Goal: Information Seeking & Learning: Learn about a topic

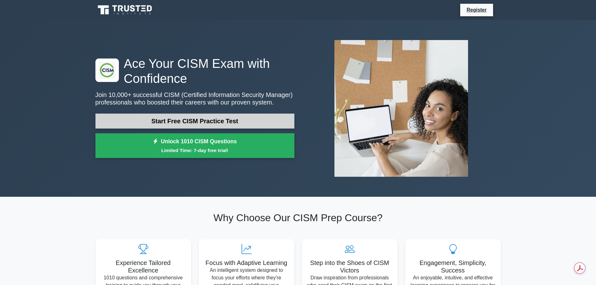
click at [231, 121] on link "Start Free CISM Practice Test" at bounding box center [194, 121] width 199 height 15
click at [173, 120] on link "Start Free CISM Practice Test" at bounding box center [194, 121] width 199 height 15
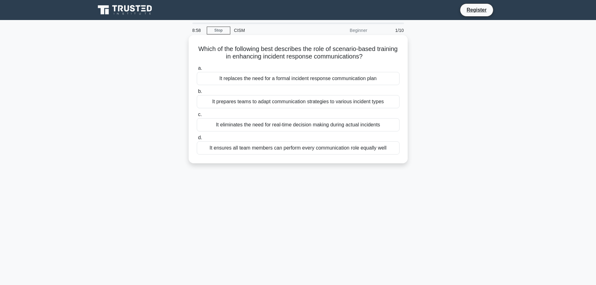
click at [339, 100] on div "It prepares teams to adapt communication strategies to various incident types" at bounding box center [298, 101] width 203 height 13
click at [197, 94] on input "b. It prepares teams to adapt communication strategies to various incident types" at bounding box center [197, 92] width 0 height 4
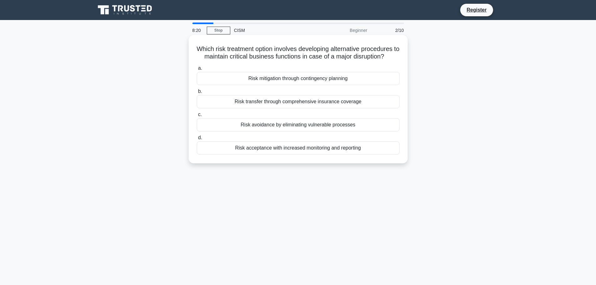
click at [330, 78] on div "Risk mitigation through contingency planning" at bounding box center [298, 78] width 203 height 13
click at [197, 70] on input "a. Risk mitigation through contingency planning" at bounding box center [197, 68] width 0 height 4
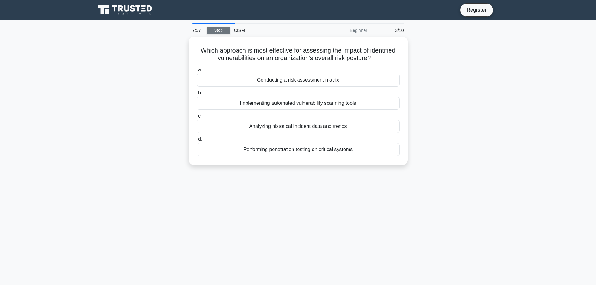
click at [220, 30] on link "Stop" at bounding box center [218, 31] width 23 height 8
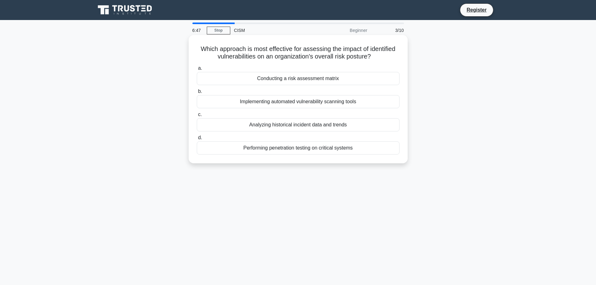
click at [293, 79] on div "Conducting a risk assessment matrix" at bounding box center [298, 78] width 203 height 13
click at [197, 70] on input "a. Conducting a risk assessment matrix" at bounding box center [197, 68] width 0 height 4
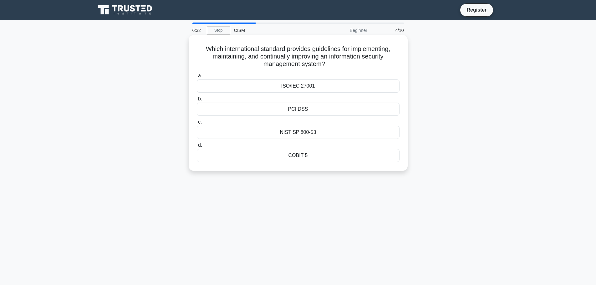
click at [306, 88] on div "ISO/IEC 27001" at bounding box center [298, 86] width 203 height 13
click at [197, 78] on input "a. ISO/IEC 27001" at bounding box center [197, 76] width 0 height 4
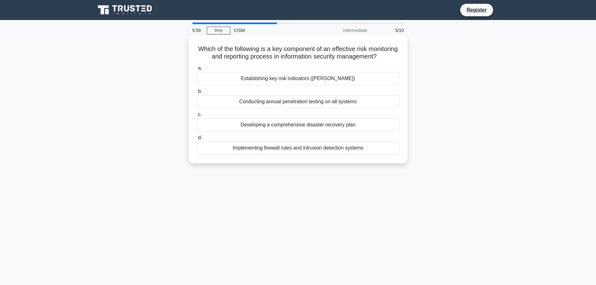
click at [327, 85] on div "Establishing key risk indicators (KRIs)" at bounding box center [298, 78] width 203 height 13
click at [197, 70] on input "a. Establishing key risk indicators (KRIs)" at bounding box center [197, 68] width 0 height 4
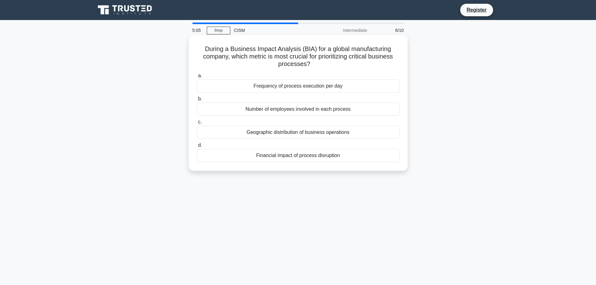
click at [295, 154] on div "Financial impact of process disruption" at bounding box center [298, 155] width 203 height 13
click at [197, 147] on input "d. Financial impact of process disruption" at bounding box center [197, 145] width 0 height 4
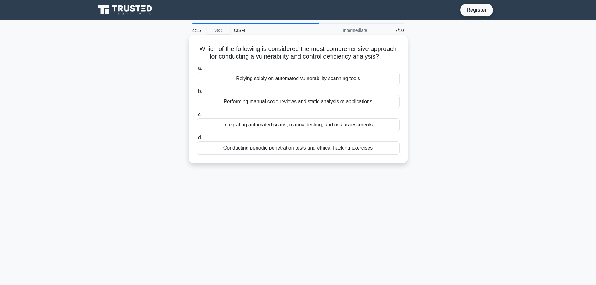
click at [254, 126] on div "Integrating automated scans, manual testing, and risk assessments" at bounding box center [298, 124] width 203 height 13
click at [197, 117] on input "c. Integrating automated scans, manual testing, and risk assessments" at bounding box center [197, 115] width 0 height 4
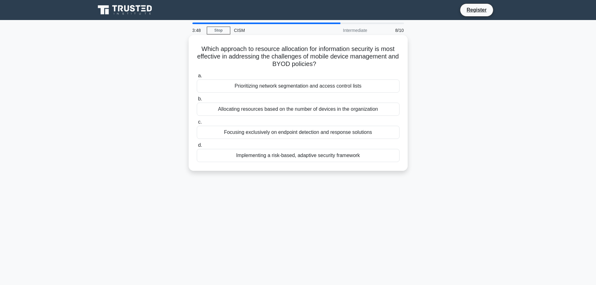
click at [301, 87] on div "Prioritizing network segmentation and access control lists" at bounding box center [298, 86] width 203 height 13
click at [197, 78] on input "a. Prioritizing network segmentation and access control lists" at bounding box center [197, 76] width 0 height 4
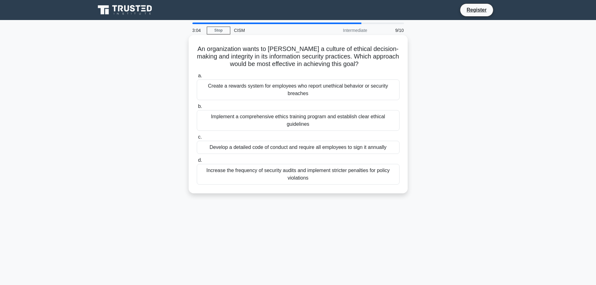
click at [259, 147] on div "Develop a detailed code of conduct and require all employees to sign it annually" at bounding box center [298, 147] width 203 height 13
click at [197, 139] on input "c. Develop a detailed code of conduct and require all employees to sign it annu…" at bounding box center [197, 137] width 0 height 4
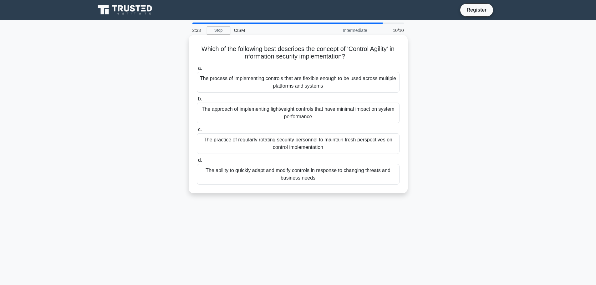
click at [305, 81] on div "The process of implementing controls that are flexible enough to be used across…" at bounding box center [298, 82] width 203 height 21
click at [197, 70] on input "a. The process of implementing controls that are flexible enough to be used acr…" at bounding box center [197, 68] width 0 height 4
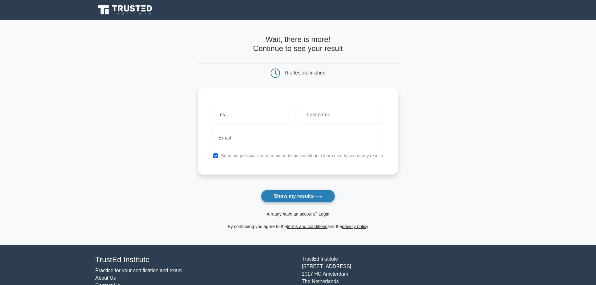
type input "Iris"
type input "Hardie"
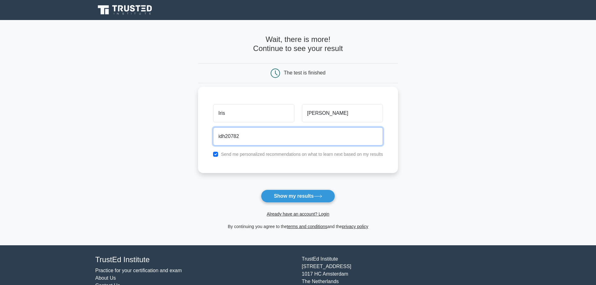
type input "idh20782@gmail.com"
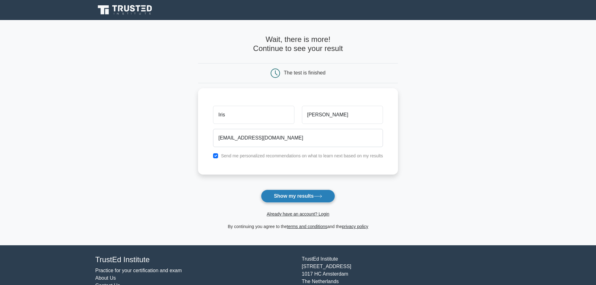
click at [306, 192] on button "Show my results" at bounding box center [298, 196] width 74 height 13
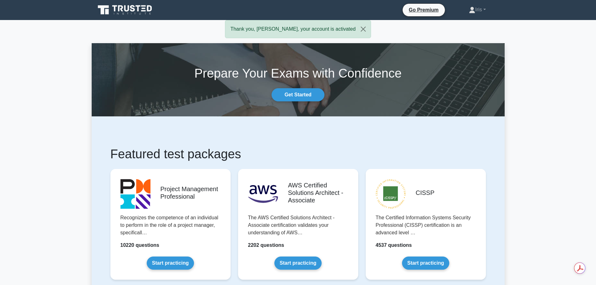
click at [484, 165] on div "CISSP The Certified Information Systems Security Professional (CISSP) certifica…" at bounding box center [426, 229] width 128 height 131
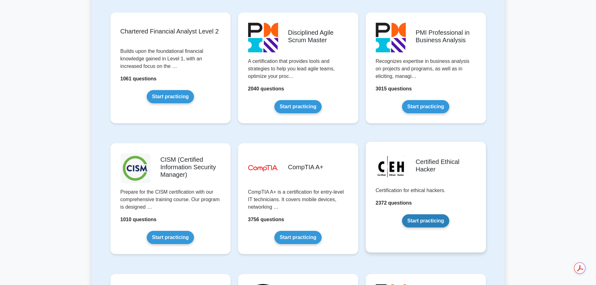
scroll to position [814, 0]
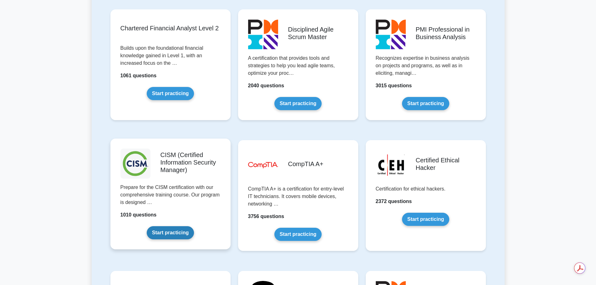
click at [157, 226] on link "Start practicing" at bounding box center [170, 232] width 47 height 13
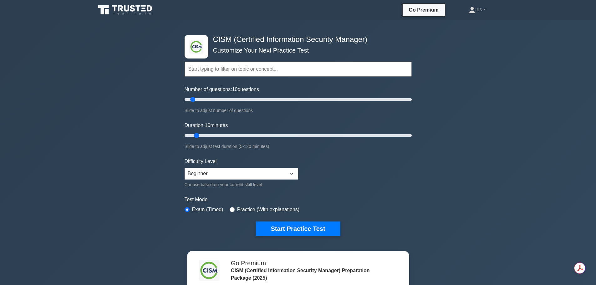
click at [224, 72] on input "text" at bounding box center [298, 69] width 227 height 15
type input "rto"
click at [269, 207] on label "Practice (With explanations)" at bounding box center [268, 210] width 62 height 8
click at [230, 208] on input "radio" at bounding box center [232, 209] width 5 height 5
radio input "true"
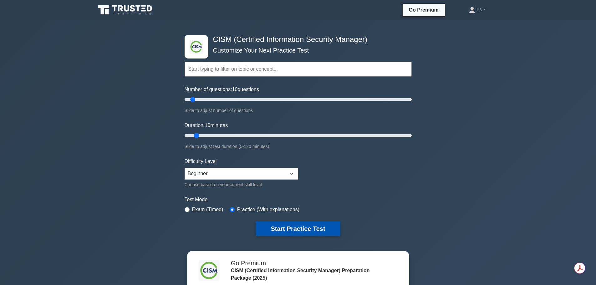
click at [291, 231] on button "Start Practice Test" at bounding box center [298, 229] width 85 height 14
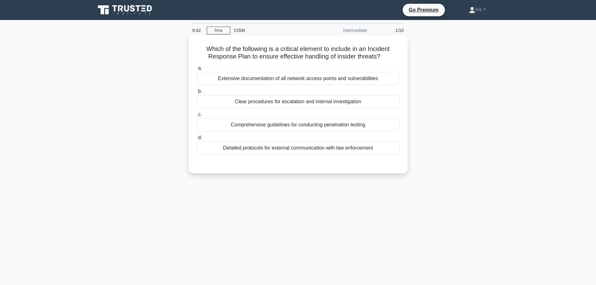
click at [308, 103] on div "Clear procedures for escalation and internal investigation" at bounding box center [298, 101] width 203 height 13
click at [197, 94] on input "b. Clear procedures for escalation and internal investigation" at bounding box center [197, 92] width 0 height 4
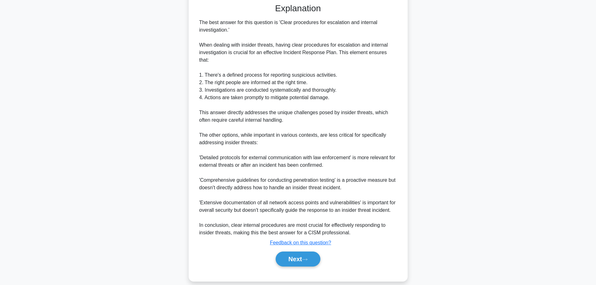
scroll to position [161, 0]
click at [295, 251] on button "Next" at bounding box center [298, 258] width 45 height 15
click at [300, 252] on button "Next" at bounding box center [298, 258] width 45 height 15
click at [280, 252] on button "Next" at bounding box center [298, 258] width 45 height 15
click at [311, 252] on button "Next" at bounding box center [298, 258] width 45 height 15
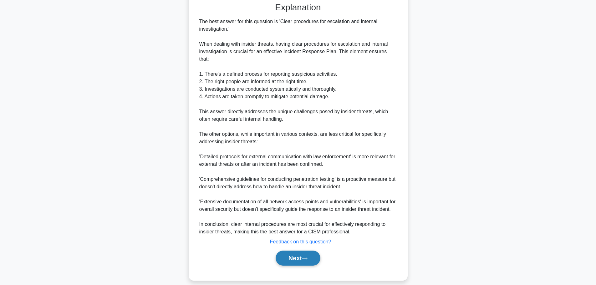
click at [317, 251] on button "Next" at bounding box center [298, 258] width 45 height 15
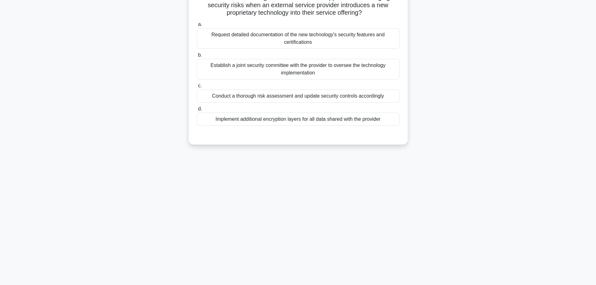
scroll to position [53, 0]
click at [317, 251] on div "9:05 Stop CISM Intermediate 2/10 Which of the following is the most effective a…" at bounding box center [298, 126] width 413 height 313
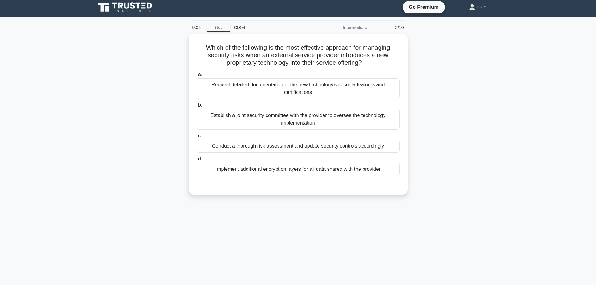
scroll to position [0, 0]
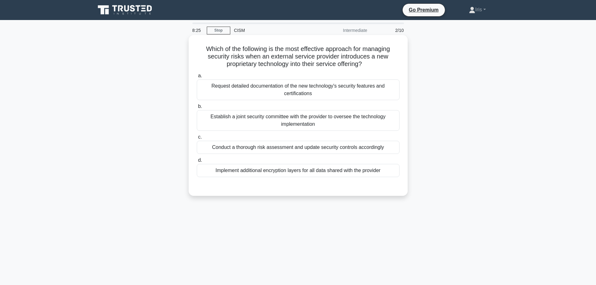
drag, startPoint x: 313, startPoint y: 147, endPoint x: 286, endPoint y: 147, distance: 26.9
click at [286, 147] on div "Conduct a thorough risk assessment and update security controls accordingly" at bounding box center [298, 147] width 203 height 13
drag, startPoint x: 253, startPoint y: 150, endPoint x: 245, endPoint y: 148, distance: 8.0
click at [245, 148] on div "Conduct a thorough risk assessment and update security controls accordingly" at bounding box center [298, 147] width 203 height 13
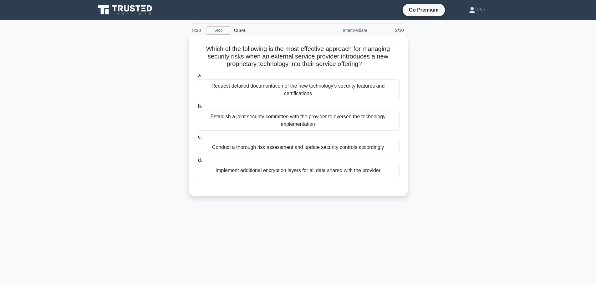
click at [197, 139] on input "c. Conduct a thorough risk assessment and update security controls accordingly" at bounding box center [197, 137] width 0 height 4
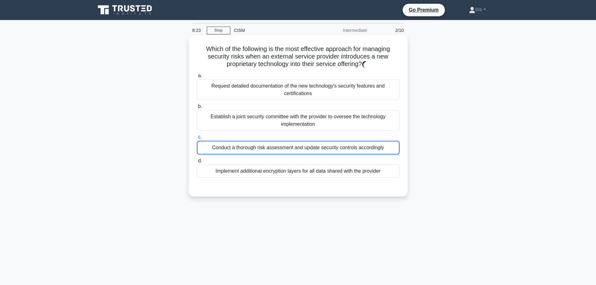
click at [245, 148] on div "Conduct a thorough risk assessment and update security controls accordingly" at bounding box center [298, 148] width 203 height 14
click at [197, 139] on input "c. Conduct a thorough risk assessment and update security controls accordingly" at bounding box center [197, 137] width 0 height 4
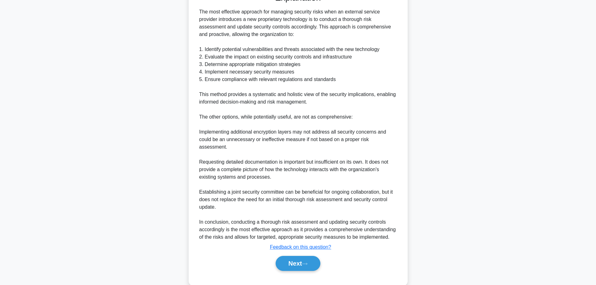
scroll to position [199, 0]
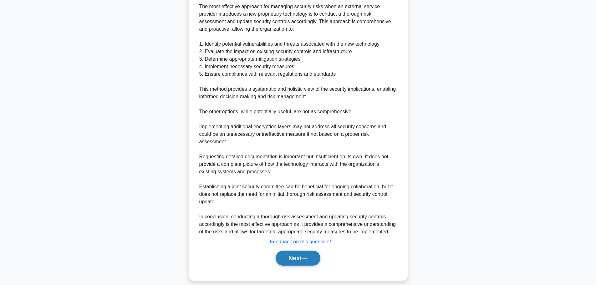
click at [305, 251] on button "Next" at bounding box center [298, 258] width 45 height 15
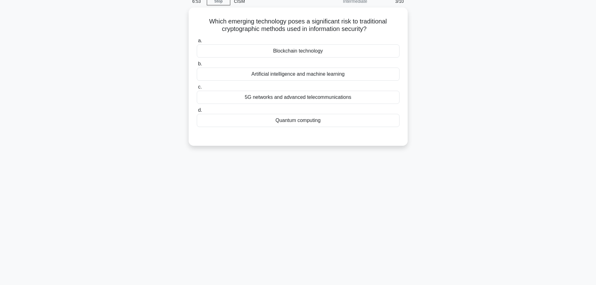
scroll to position [0, 0]
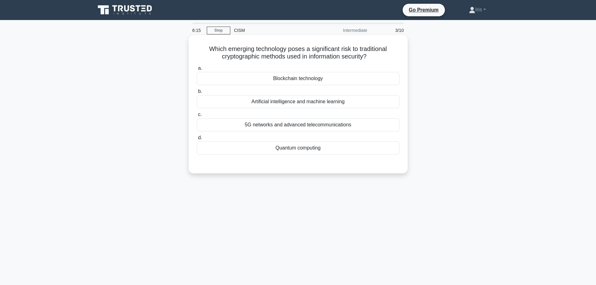
click at [304, 150] on div "Quantum computing" at bounding box center [298, 147] width 203 height 13
click at [197, 140] on input "d. Quantum computing" at bounding box center [197, 138] width 0 height 4
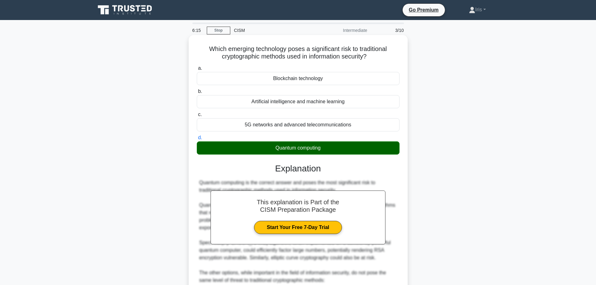
click at [304, 150] on div "Quantum computing" at bounding box center [298, 147] width 203 height 13
click at [197, 140] on input "d. Quantum computing" at bounding box center [197, 138] width 0 height 4
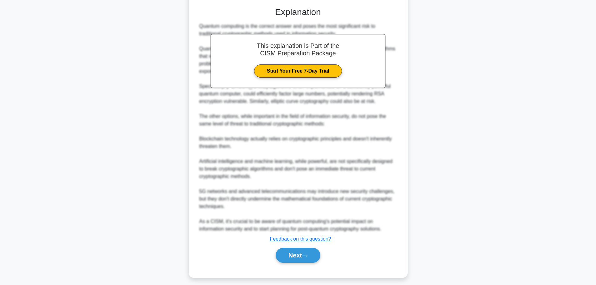
scroll to position [161, 0]
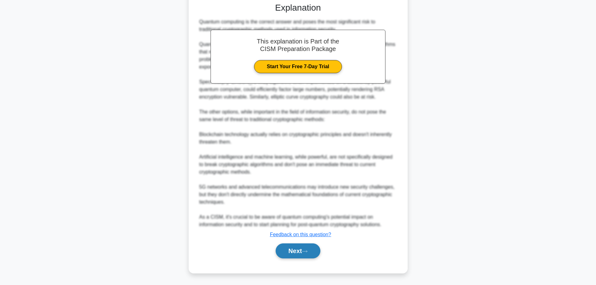
click at [287, 248] on button "Next" at bounding box center [298, 251] width 45 height 15
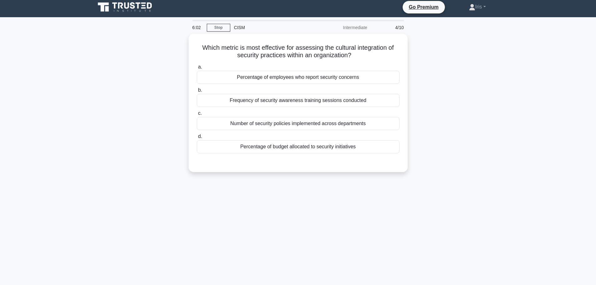
scroll to position [0, 0]
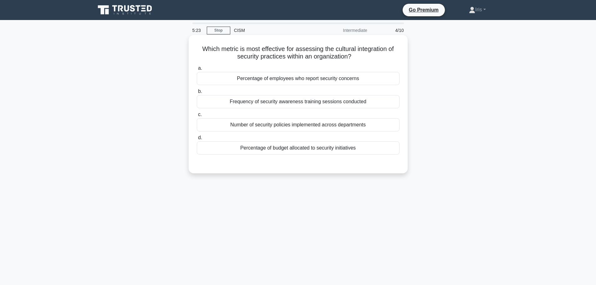
click at [264, 81] on div "Percentage of employees who report security concerns" at bounding box center [298, 78] width 203 height 13
click at [197, 70] on input "a. Percentage of employees who report security concerns" at bounding box center [197, 68] width 0 height 4
